Goal: Use online tool/utility: Utilize a website feature to perform a specific function

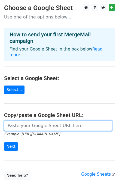
click at [32, 124] on input "url" at bounding box center [58, 126] width 108 height 10
paste input "[URL][DOMAIN_NAME]"
type input "[URL][DOMAIN_NAME]"
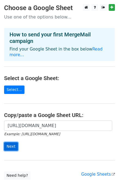
click at [12, 143] on input "Next" at bounding box center [11, 147] width 14 height 8
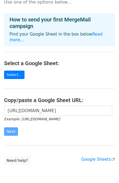
scroll to position [7, 0]
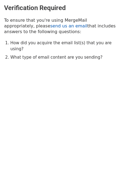
click at [50, 25] on link "send us an email" at bounding box center [68, 25] width 37 height 5
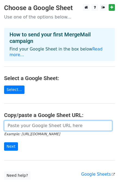
click at [38, 124] on input "url" at bounding box center [58, 126] width 108 height 10
click at [39, 121] on input "url" at bounding box center [58, 126] width 108 height 10
paste input "https://docs.google.com/spreadsheets/d/1Q5L1novW5me17GbQw0c0aZzpGN1WyM0KuDB64s_…"
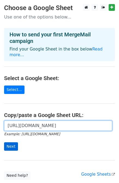
type input "https://docs.google.com/spreadsheets/d/1Q5L1novW5me17GbQw0c0aZzpGN1WyM0KuDB64s_…"
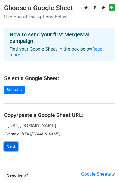
scroll to position [0, 0]
click at [12, 143] on input "Next" at bounding box center [11, 147] width 14 height 8
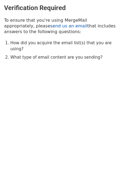
click at [50, 27] on link "send us an email" at bounding box center [68, 25] width 37 height 5
